Goal: Check status: Check status

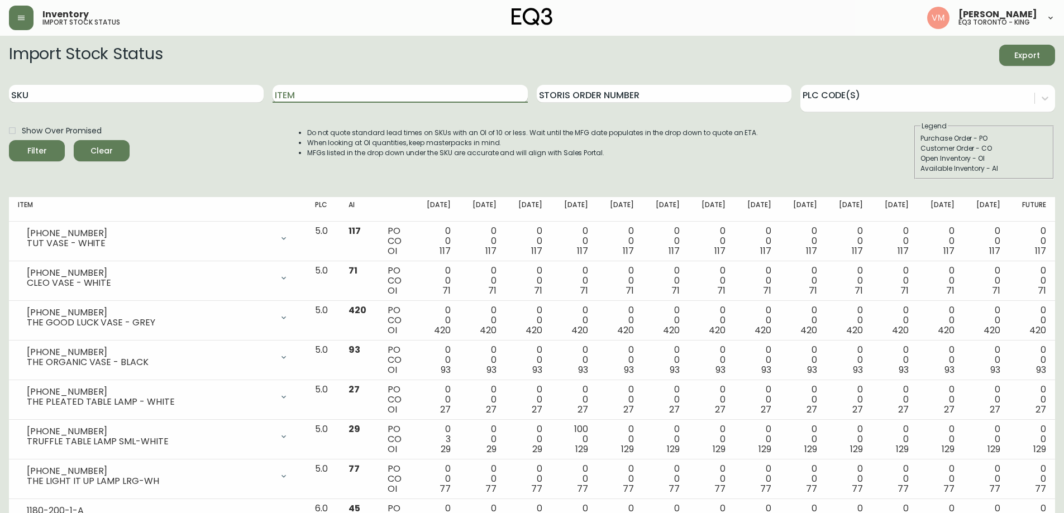
click at [344, 93] on input "Item" at bounding box center [400, 94] width 255 height 18
type input "serene"
click at [9, 140] on button "Filter" at bounding box center [37, 150] width 56 height 21
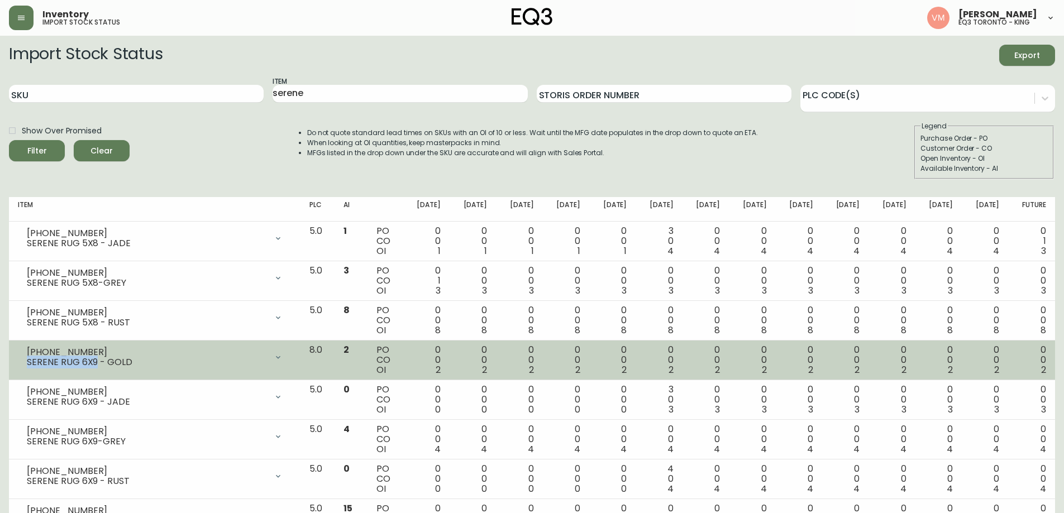
drag, startPoint x: 98, startPoint y: 364, endPoint x: 15, endPoint y: 367, distance: 83.9
click at [15, 367] on td "[PHONE_NUMBER] SERENE RUG 6X9 - GOLD Opening Balance 2 ( [DATE] ) Available Inv…" at bounding box center [155, 361] width 292 height 40
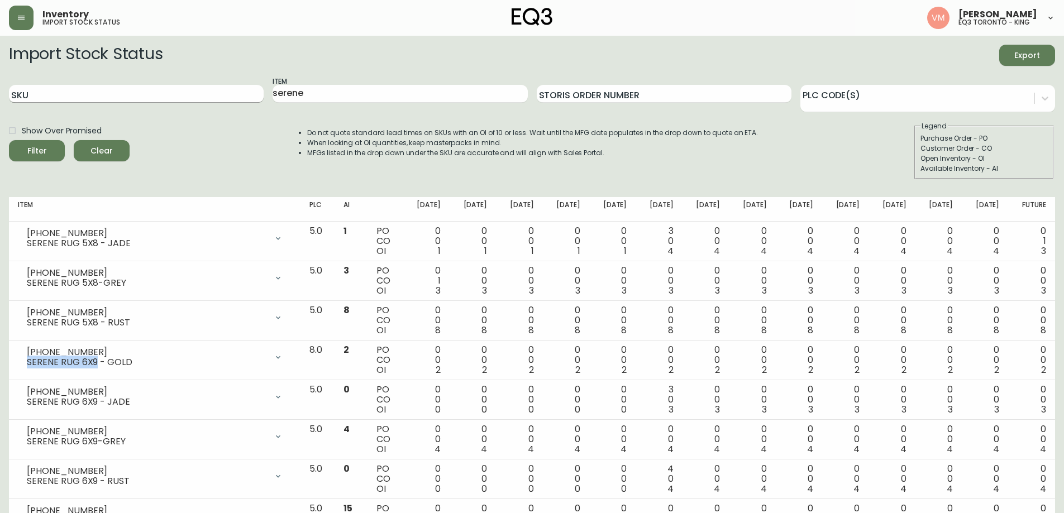
click at [107, 99] on input "SKU" at bounding box center [136, 94] width 255 height 18
click at [317, 90] on input "serene" at bounding box center [400, 94] width 255 height 18
drag, startPoint x: 317, startPoint y: 90, endPoint x: 323, endPoint y: 85, distance: 7.5
click at [318, 90] on input "serene" at bounding box center [400, 94] width 255 height 18
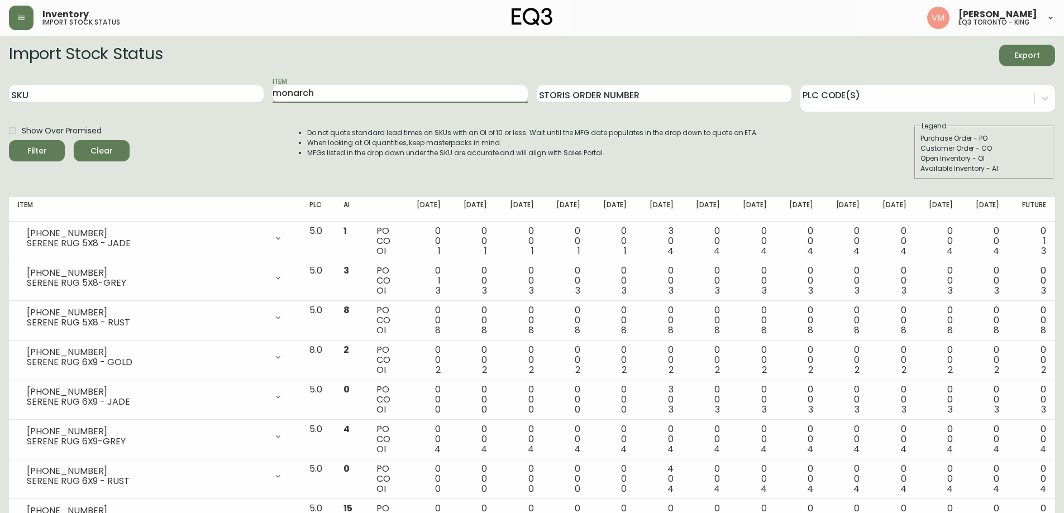
type input "monarch"
click at [9, 140] on button "Filter" at bounding box center [37, 150] width 56 height 21
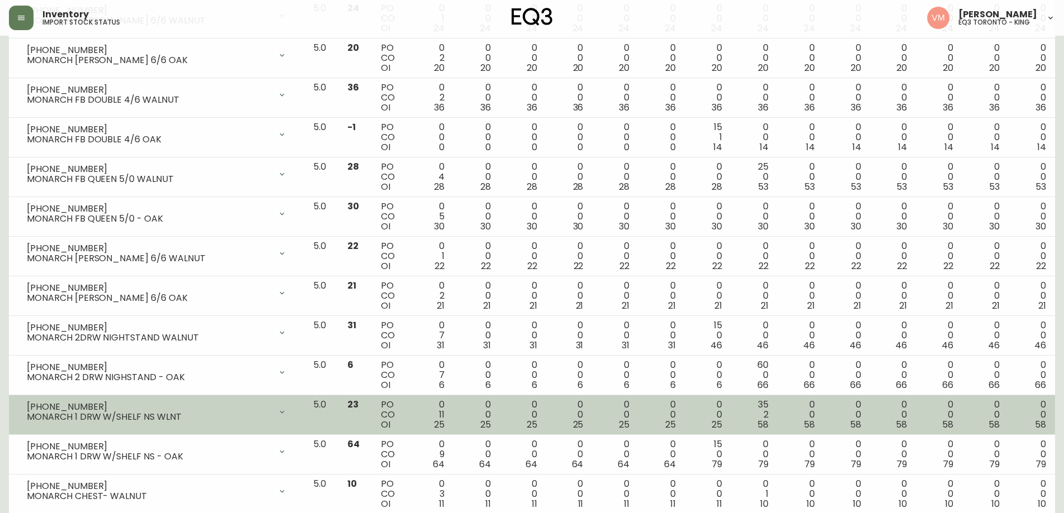
scroll to position [782, 0]
